Goal: Communication & Community: Answer question/provide support

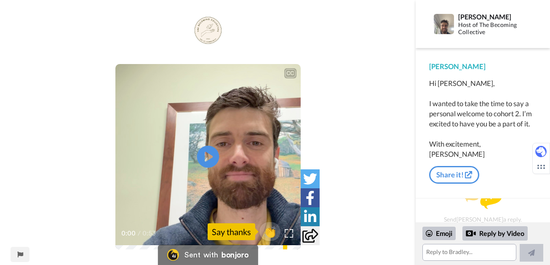
click at [207, 157] on icon "Play/Pause" at bounding box center [208, 157] width 22 height 40
click at [242, 31] on div "CC Play/Pause 0:53 / 0:53 👏 Say thanks" at bounding box center [207, 137] width 415 height 248
click at [467, 249] on textarea at bounding box center [469, 252] width 94 height 17
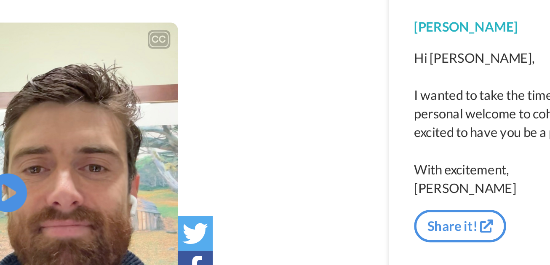
scroll to position [4, 0]
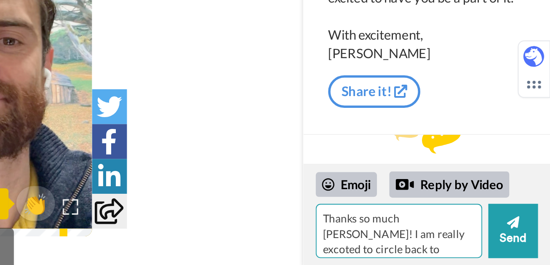
click at [453, 249] on textarea "Thanks so much [PERSON_NAME]! I am really excoted to circle back to" at bounding box center [467, 245] width 90 height 29
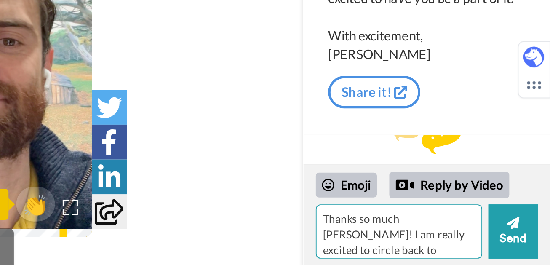
click at [502, 248] on textarea "Thanks so much [PERSON_NAME]! I am really excited to circle back to" at bounding box center [467, 245] width 90 height 29
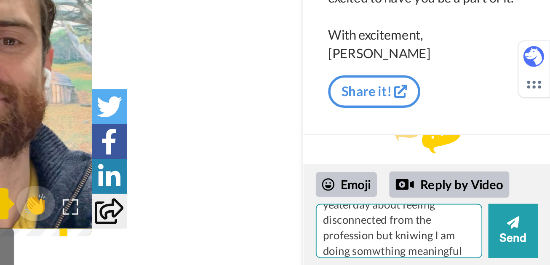
scroll to position [66, 0]
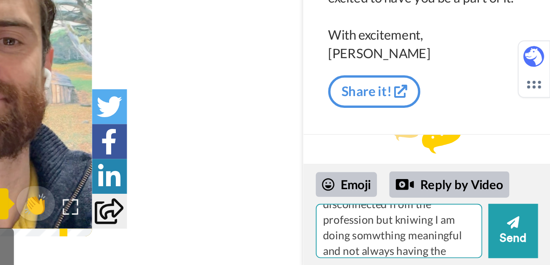
click at [459, 240] on textarea "Thanks so much [PERSON_NAME]! I am really excited to for this group and to meet…" at bounding box center [467, 245] width 90 height 29
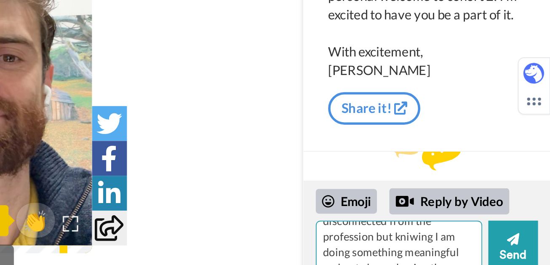
click at [477, 234] on textarea "Thanks so much [PERSON_NAME]! I am really excited to for this group and to meet…" at bounding box center [467, 245] width 90 height 29
click at [476, 233] on textarea "Thanks so much [PERSON_NAME]! I am really excited to for this group and to meet…" at bounding box center [467, 245] width 90 height 29
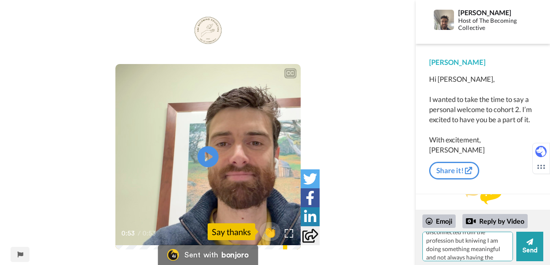
click at [449, 245] on textarea "Thanks so much [PERSON_NAME]! I am really excited to for this group and to meet…" at bounding box center [467, 245] width 90 height 29
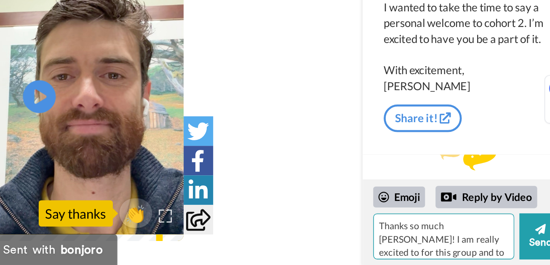
click at [435, 248] on textarea "Thanks so much [PERSON_NAME]! I am really excited to for this group and to meet…" at bounding box center [467, 245] width 90 height 29
click at [464, 248] on textarea "Thanks so much [PERSON_NAME]! I am excited to for this group and to meet other …" at bounding box center [467, 245] width 90 height 29
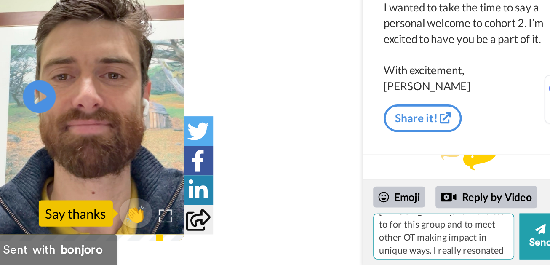
click at [472, 255] on textarea "Thanks so much [PERSON_NAME]! I am excited to for this group and to meet other …" at bounding box center [467, 245] width 90 height 29
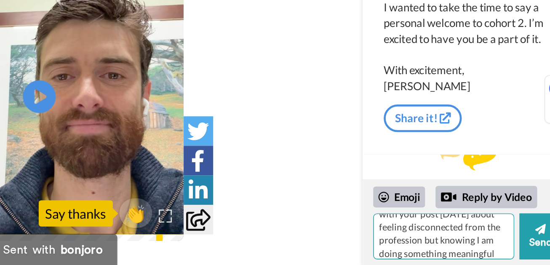
scroll to position [62, 0]
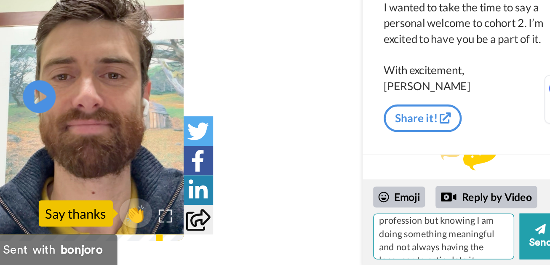
click at [490, 253] on textarea "Thanks so much [PERSON_NAME]! I am excited to for this group and to meet other …" at bounding box center [467, 245] width 90 height 29
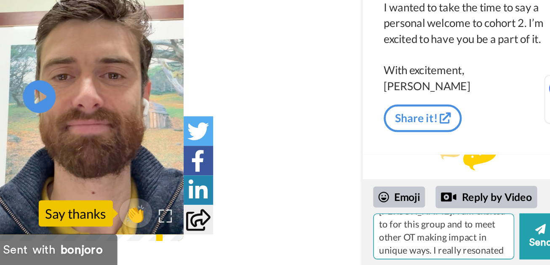
scroll to position [0, 0]
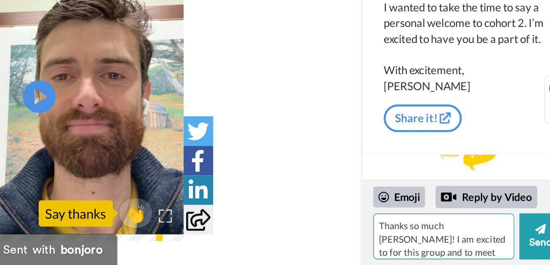
click at [504, 256] on textarea "Thanks so much [PERSON_NAME]! I am excited to for this group and to meet other …" at bounding box center [467, 245] width 90 height 29
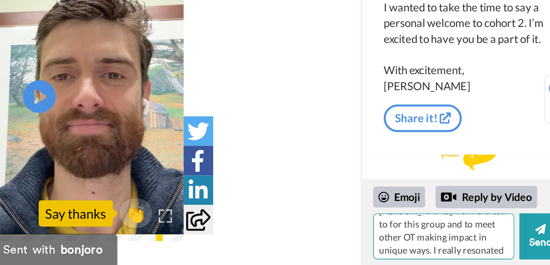
click at [506, 253] on textarea "Thanks so much [PERSON_NAME]! I am excited to for this group and to meet other …" at bounding box center [467, 245] width 90 height 29
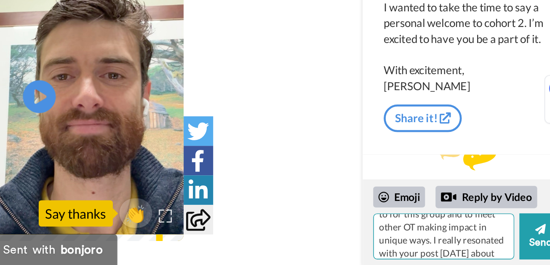
click at [502, 256] on textarea "Thanks so much [PERSON_NAME]! I am excited to for this group and to meet other …" at bounding box center [467, 245] width 90 height 29
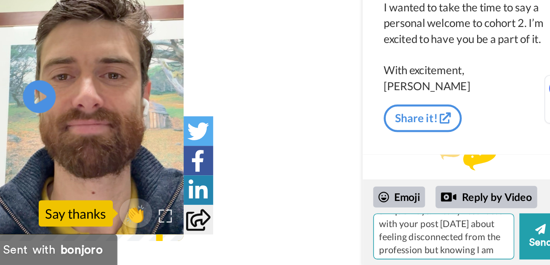
click at [500, 256] on textarea "Thanks so much [PERSON_NAME]! I am excited to for this group and to meet other …" at bounding box center [467, 245] width 90 height 29
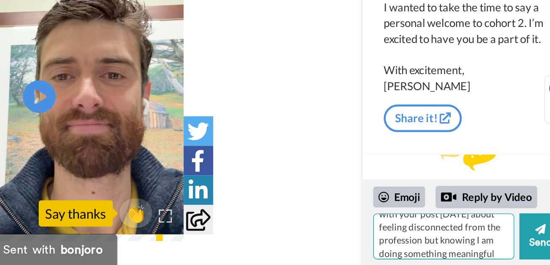
click at [502, 257] on textarea "Thanks so much [PERSON_NAME]! I am excited to for this group and to meet other …" at bounding box center [467, 245] width 90 height 29
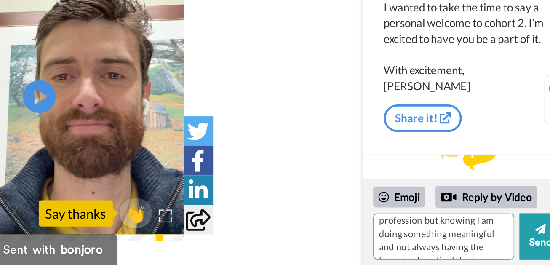
click at [496, 252] on textarea "Thanks so much [PERSON_NAME]! I am excited to for this group and to meet other …" at bounding box center [467, 245] width 90 height 29
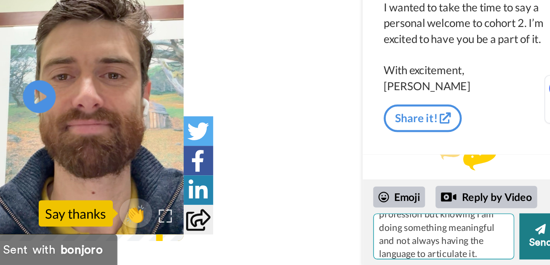
type textarea "Thanks so much [PERSON_NAME]! I am excited to for this group and to meet other …"
click at [525, 248] on button "Send" at bounding box center [529, 245] width 27 height 29
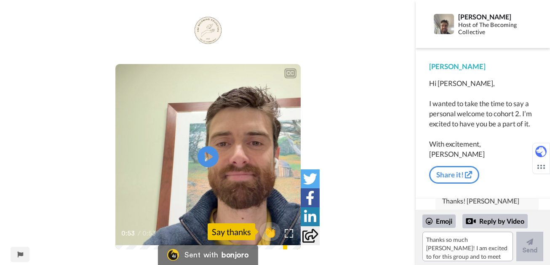
scroll to position [4, 0]
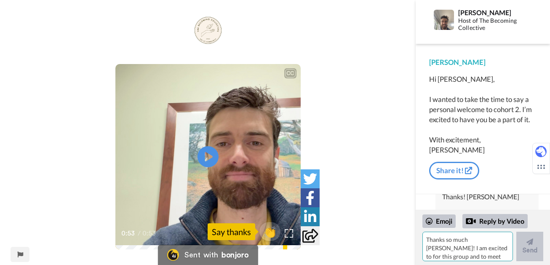
click at [464, 242] on textarea "Thanks so much [PERSON_NAME]! I am excited to for this group and to meet other …" at bounding box center [467, 245] width 90 height 29
